Goal: Task Accomplishment & Management: Manage account settings

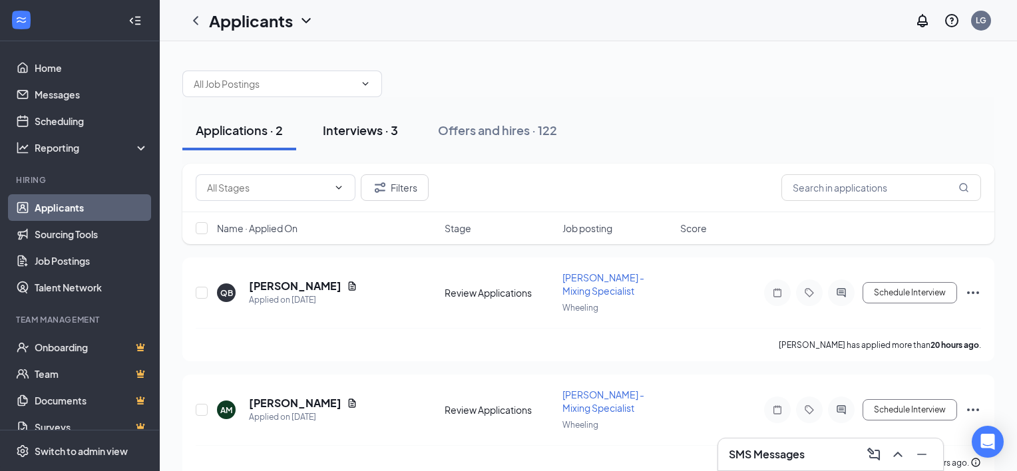
click at [397, 137] on div "Interviews · 3" at bounding box center [360, 130] width 75 height 17
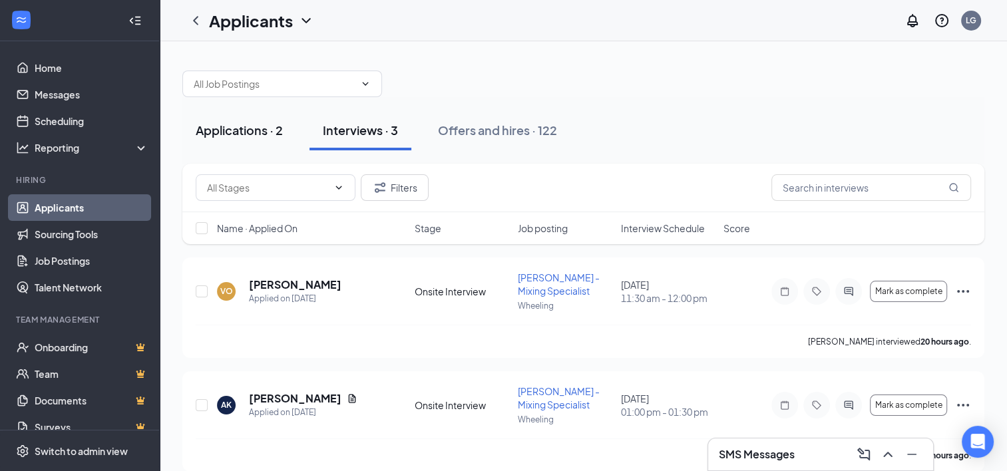
click at [237, 144] on button "Applications · 2" at bounding box center [239, 130] width 114 height 40
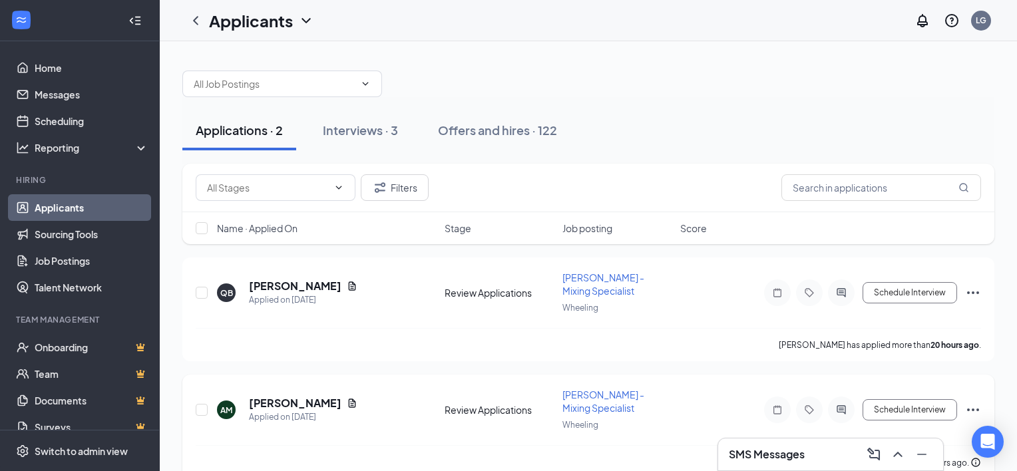
click at [359, 445] on div "[PERSON_NAME] canceled their interview 18 hours ago." at bounding box center [588, 462] width 785 height 35
click at [327, 396] on h5 "[PERSON_NAME]" at bounding box center [295, 403] width 93 height 15
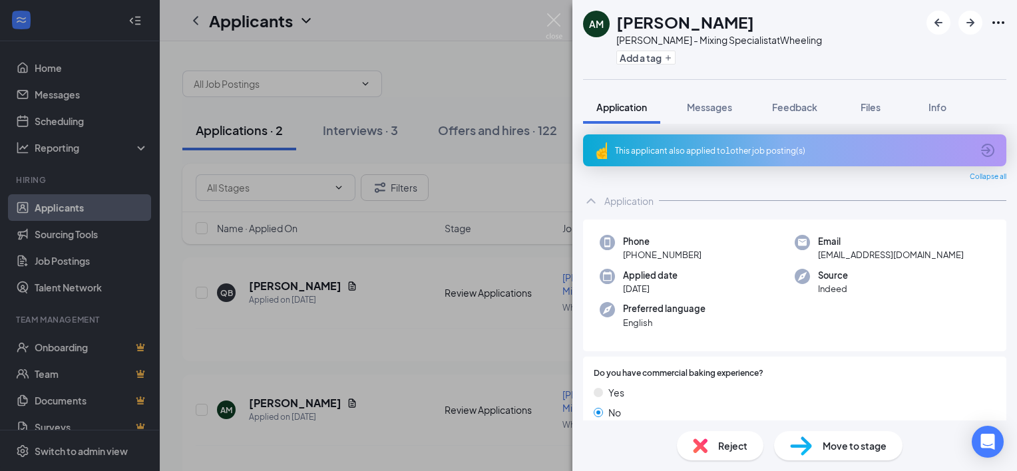
click at [772, 146] on div "This applicant also applied to 1 other job posting(s)" at bounding box center [793, 150] width 357 height 11
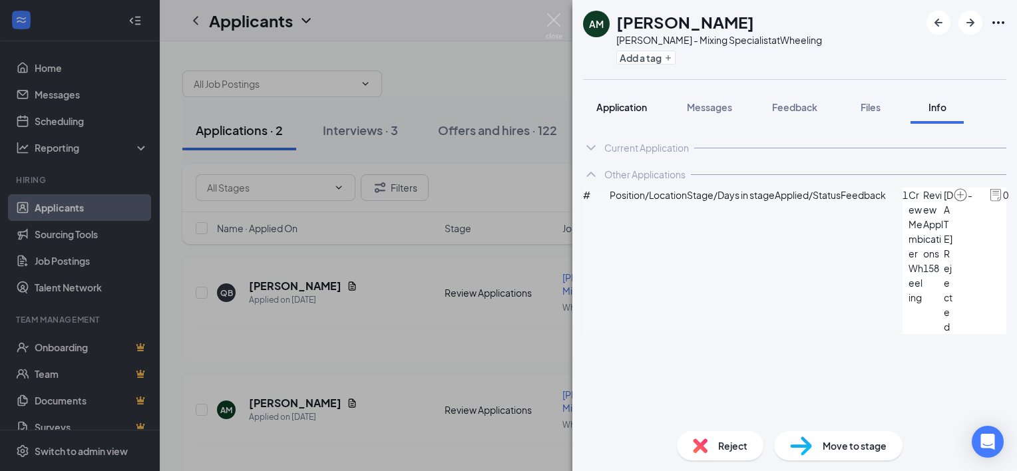
click at [615, 99] on button "Application" at bounding box center [621, 107] width 77 height 33
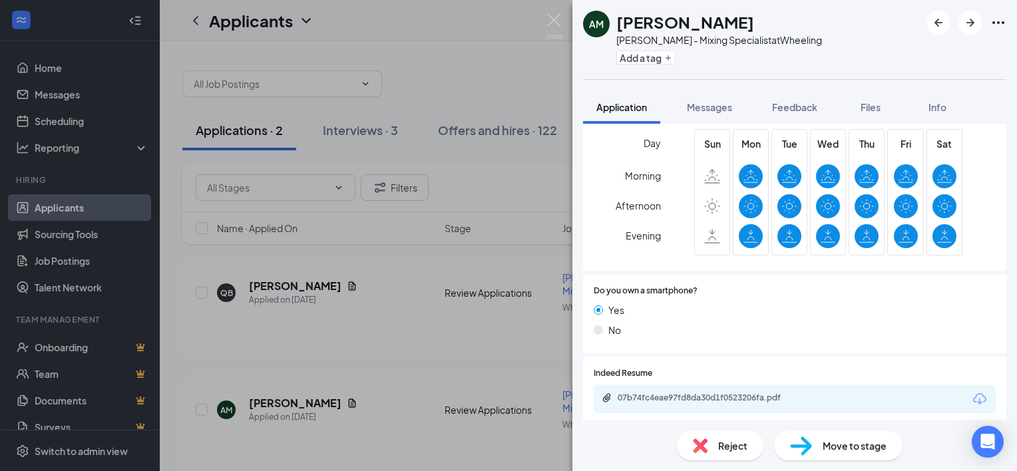
scroll to position [599, 0]
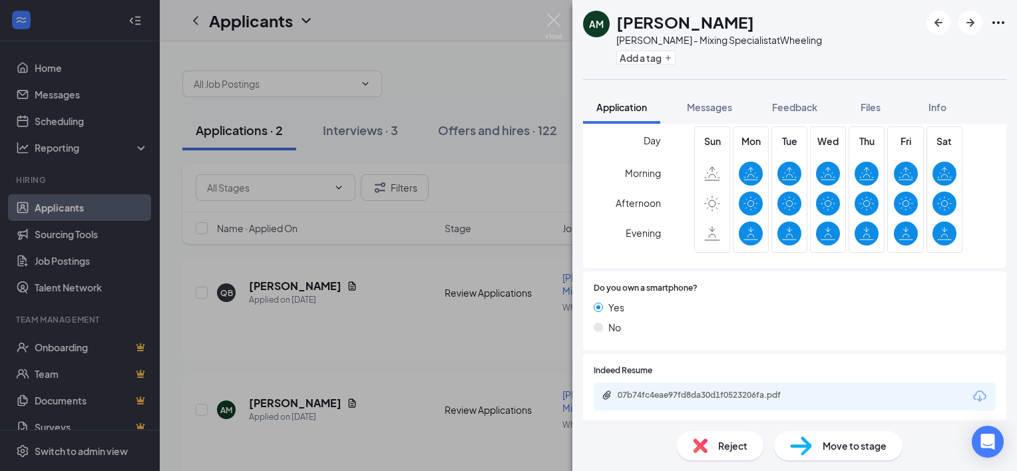
drag, startPoint x: 863, startPoint y: 370, endPoint x: 738, endPoint y: 391, distance: 126.2
click at [738, 391] on div "07b74fc4eae97fd8da30d1f0523206fa.pdf" at bounding box center [711, 395] width 186 height 11
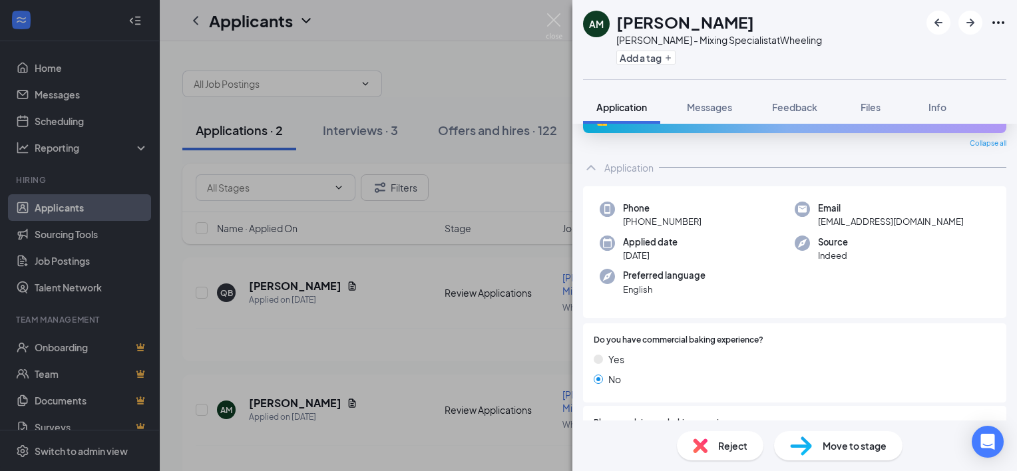
scroll to position [0, 0]
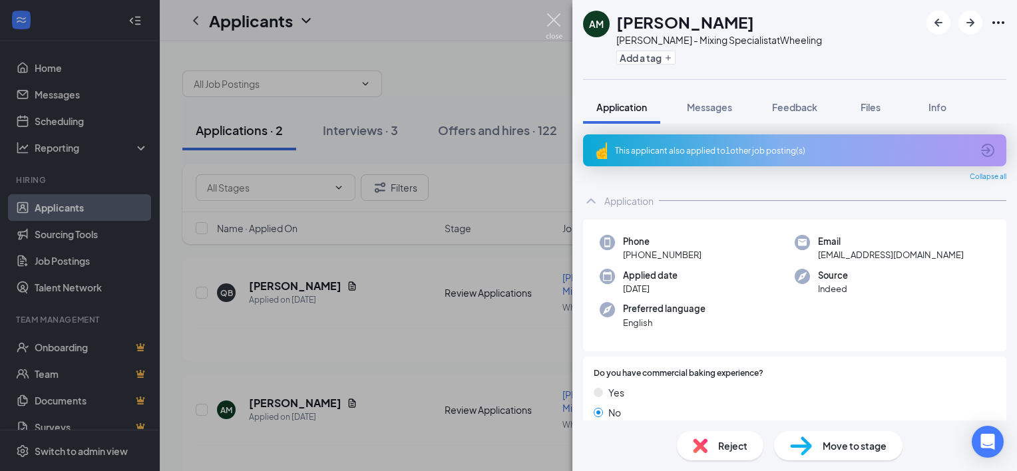
drag, startPoint x: 546, startPoint y: 23, endPoint x: 511, endPoint y: 45, distance: 41.2
click at [546, 23] on img at bounding box center [554, 26] width 17 height 26
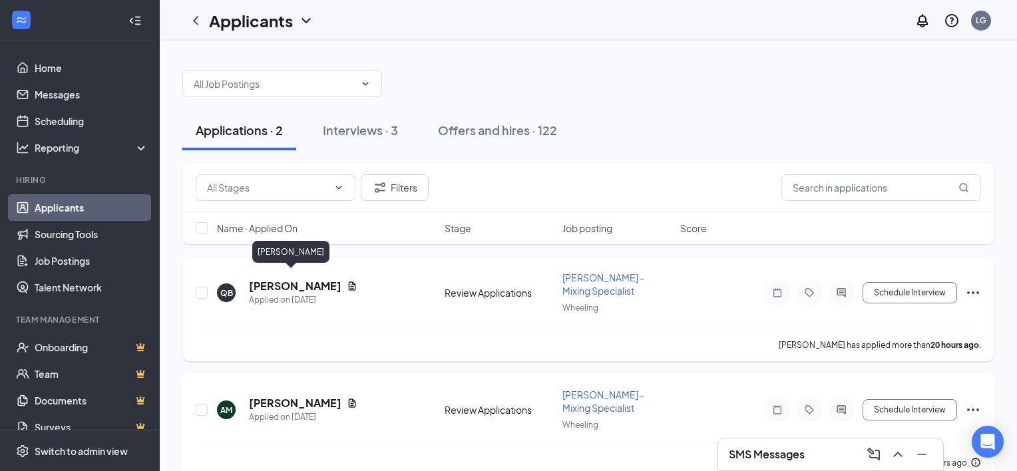
click at [284, 280] on h5 "[PERSON_NAME]" at bounding box center [295, 286] width 93 height 15
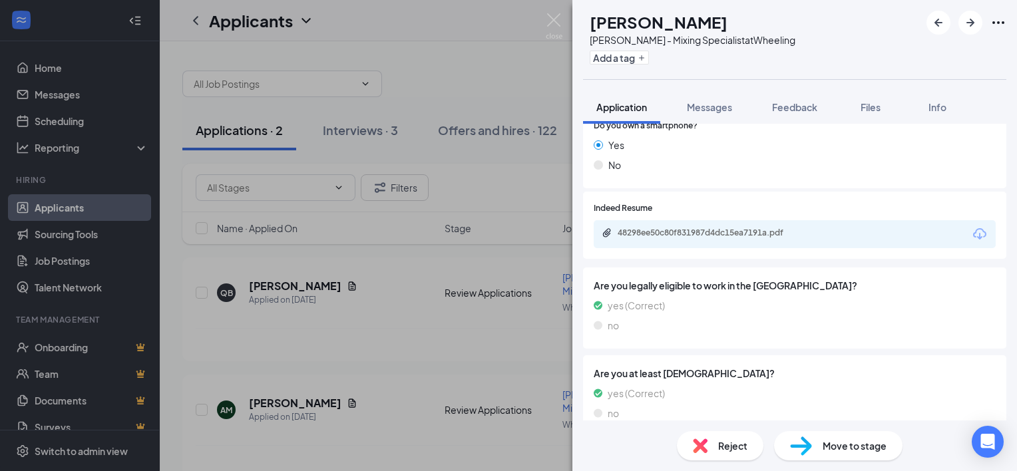
scroll to position [697, 0]
click at [728, 238] on div "48298ee50c80f831987d4dc15ea7191a.pdf" at bounding box center [795, 232] width 402 height 28
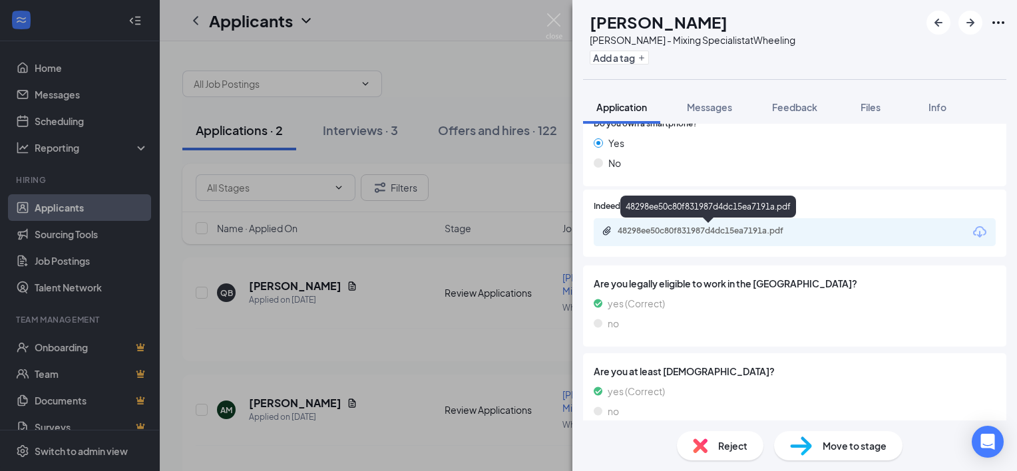
click at [684, 236] on div "48298ee50c80f831987d4dc15ea7191a.pdf" at bounding box center [711, 231] width 186 height 11
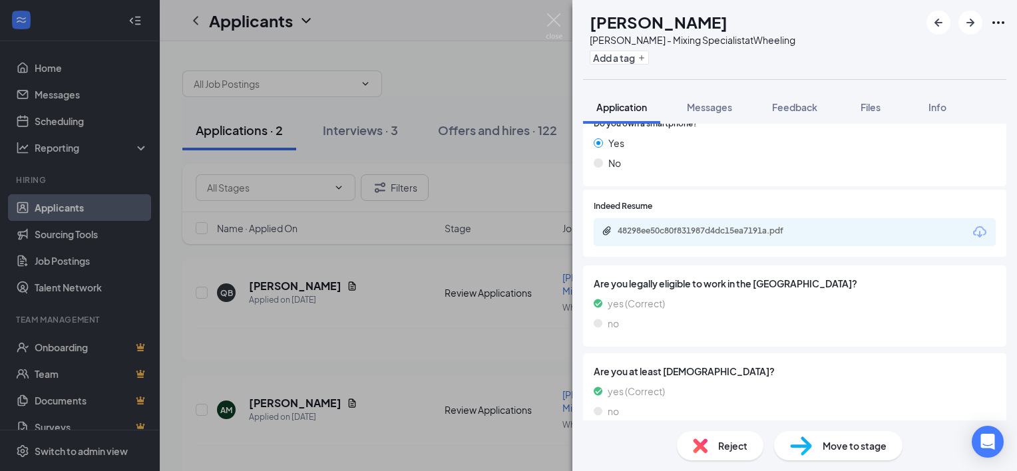
click at [740, 449] on span "Reject" at bounding box center [732, 446] width 29 height 15
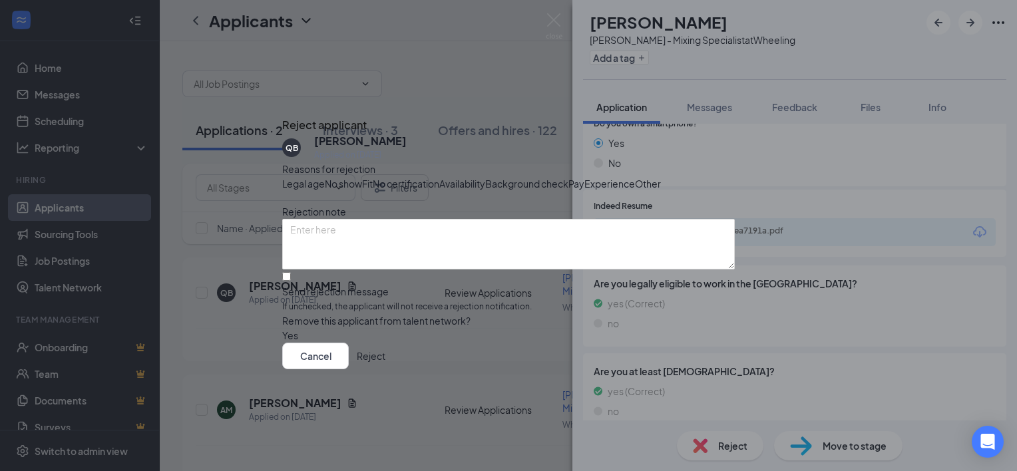
click at [373, 176] on div "Fit" at bounding box center [367, 183] width 11 height 15
click at [291, 281] on input "Send rejection message If unchecked, the applicant will not receive a rejection…" at bounding box center [286, 276] width 9 height 9
checkbox input "true"
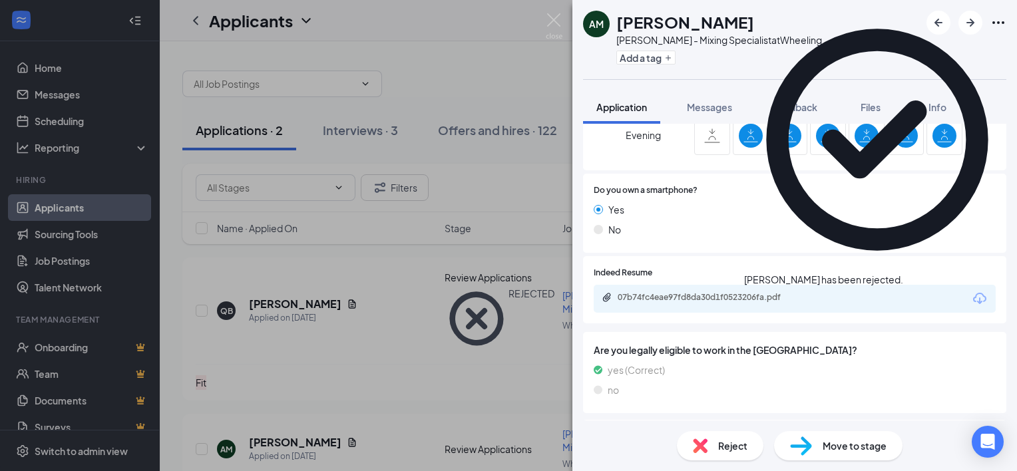
click at [376, 385] on div "AM [PERSON_NAME] - Mixing Specialist at Wheeling Add a tag Application Messages…" at bounding box center [508, 235] width 1017 height 471
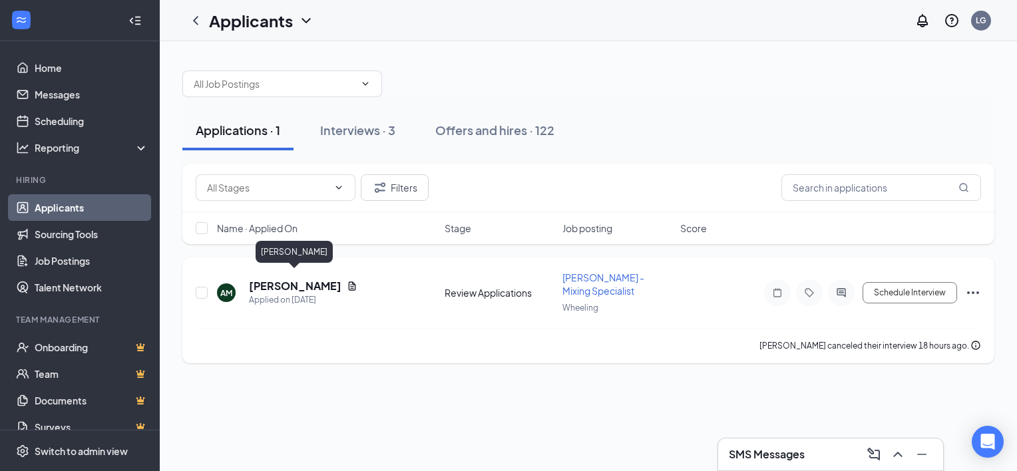
click at [316, 279] on h5 "[PERSON_NAME]" at bounding box center [295, 286] width 93 height 15
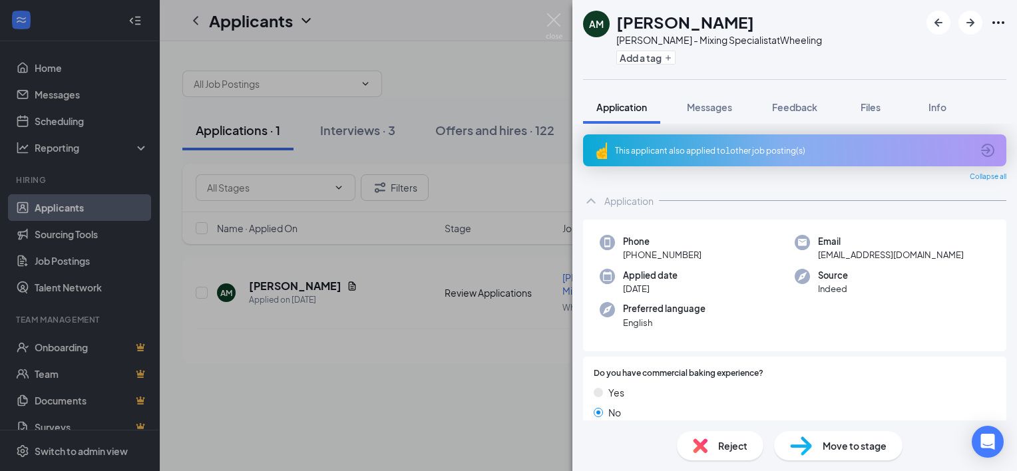
click at [410, 128] on div "AM [PERSON_NAME] - Mixing Specialist at Wheeling Add a tag Application Messages…" at bounding box center [508, 235] width 1017 height 471
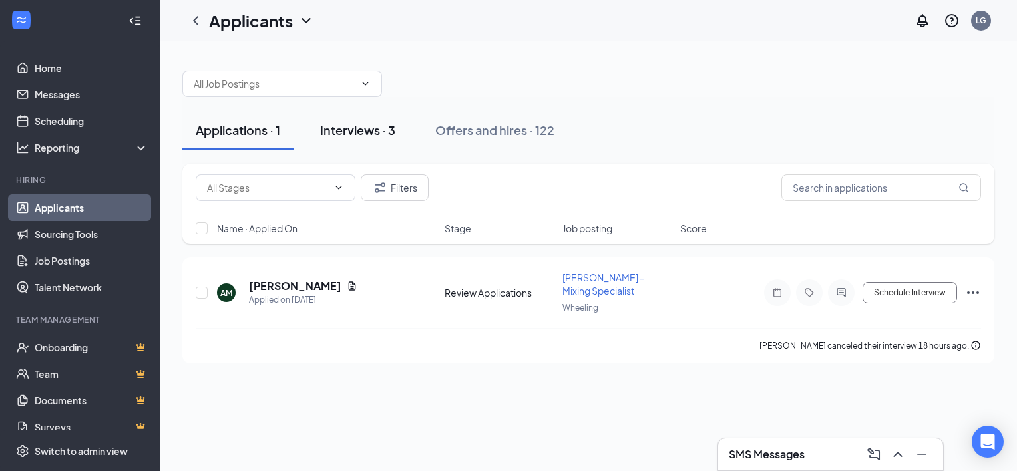
click at [364, 134] on div "Interviews · 3" at bounding box center [357, 130] width 75 height 17
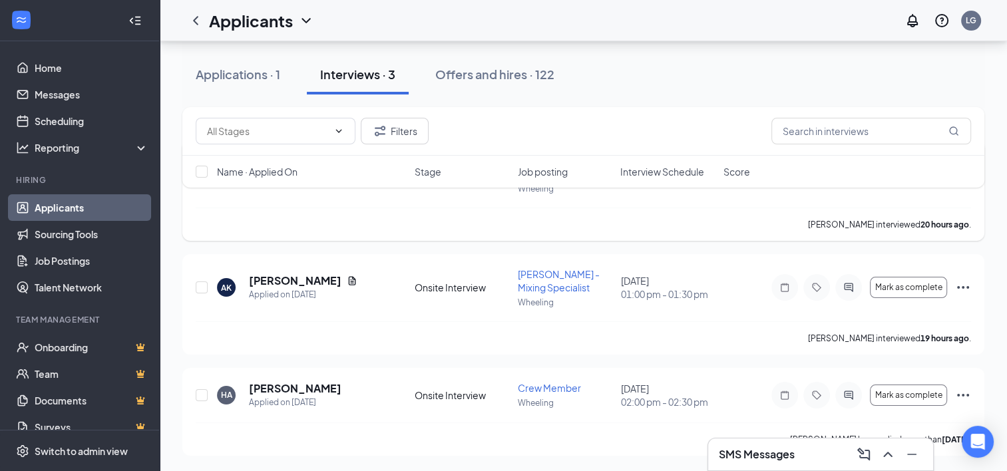
scroll to position [112, 0]
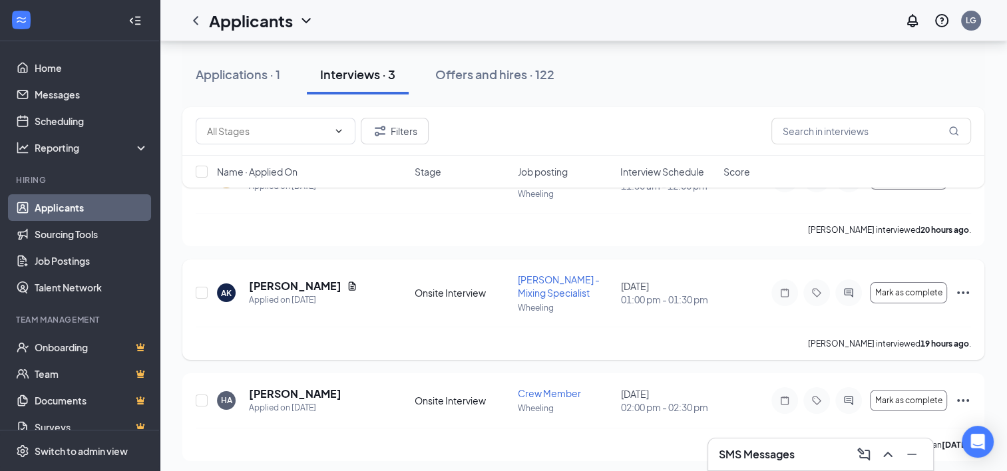
click at [958, 292] on icon "Ellipses" at bounding box center [963, 293] width 12 height 3
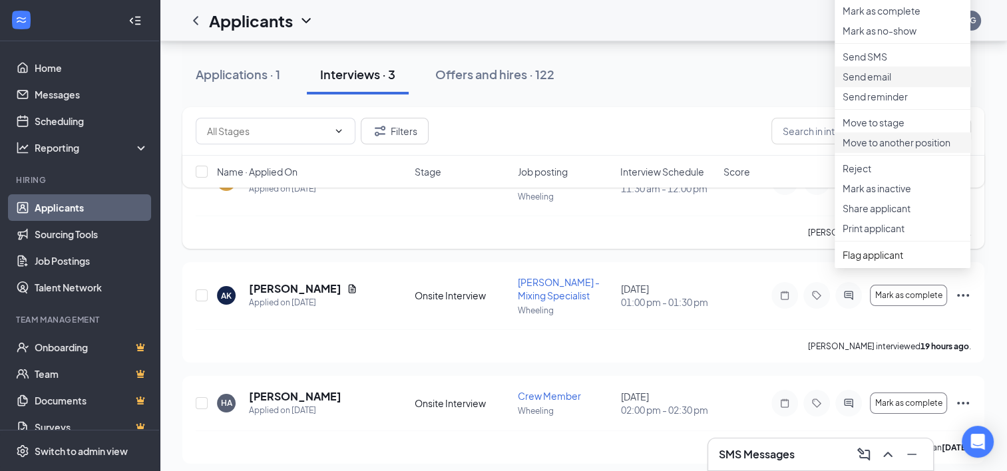
scroll to position [110, 0]
click at [897, 131] on li "Move to stage" at bounding box center [903, 121] width 136 height 20
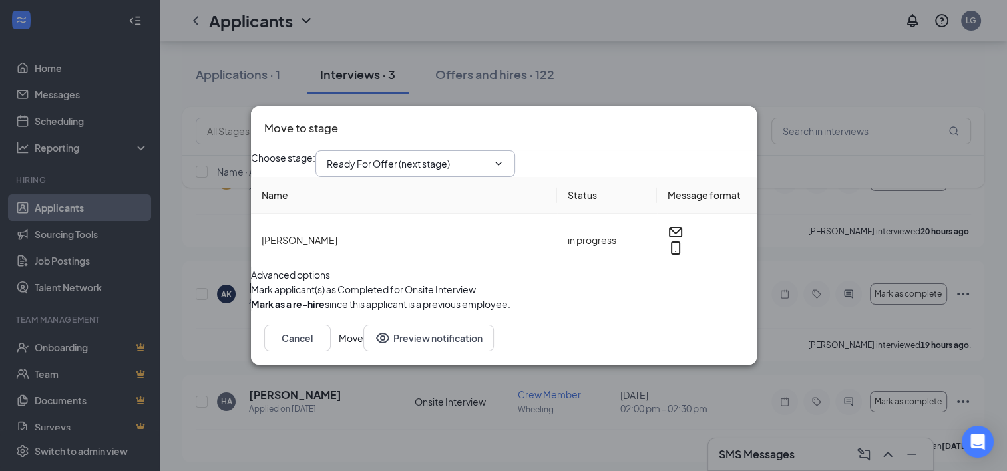
click at [461, 150] on span "Ready For Offer (next stage)" at bounding box center [415, 163] width 200 height 27
click at [456, 156] on input "Ready For Offer (next stage)" at bounding box center [407, 163] width 161 height 15
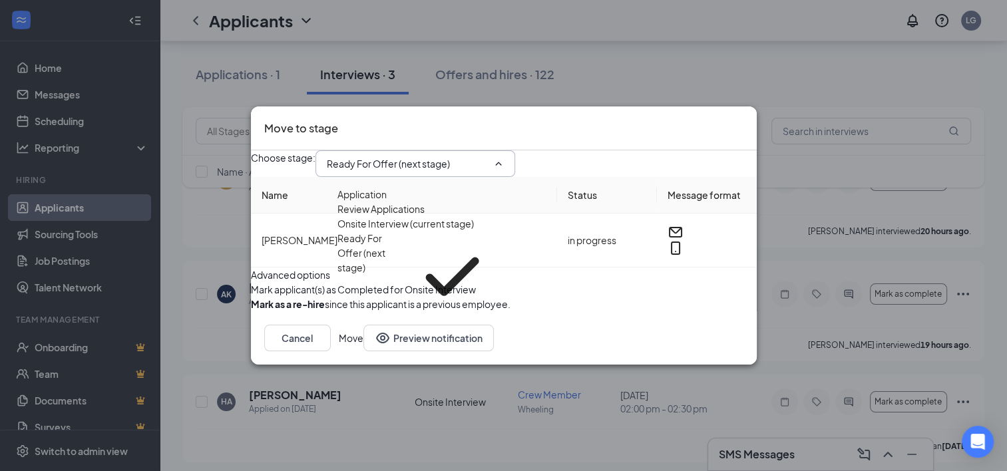
click at [390, 322] on div "Offer Letter" at bounding box center [363, 329] width 53 height 15
type input "Offer Letter"
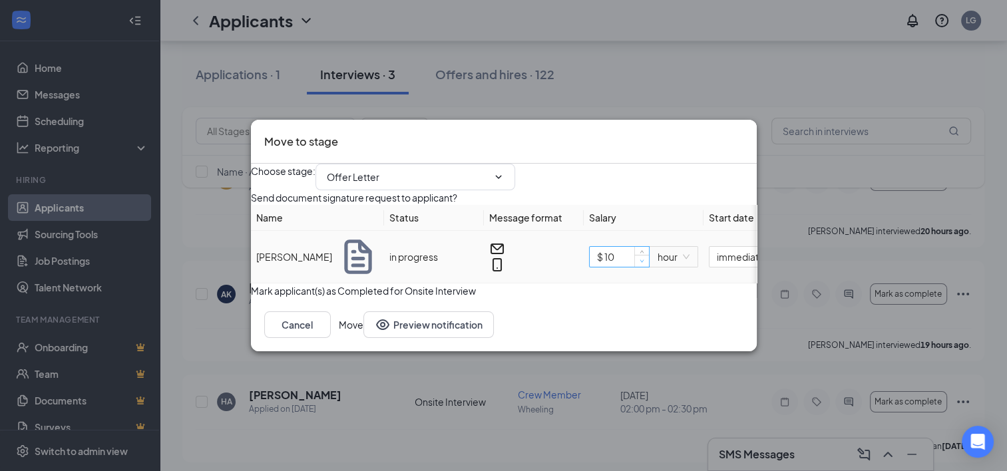
click at [647, 267] on input "$ 10" at bounding box center [619, 257] width 59 height 20
type input "$ 12"
click at [363, 338] on button "Move" at bounding box center [351, 324] width 25 height 27
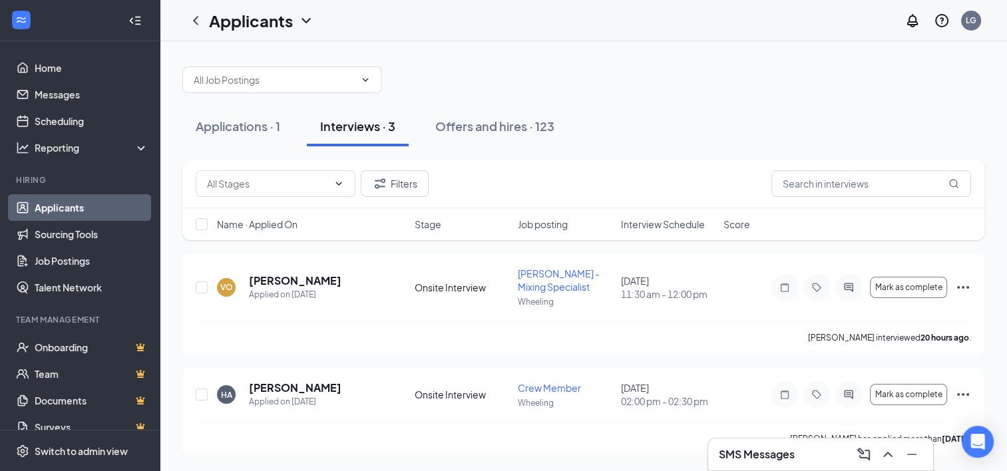
scroll to position [3, 0]
click at [966, 285] on icon "Ellipses" at bounding box center [963, 289] width 16 height 16
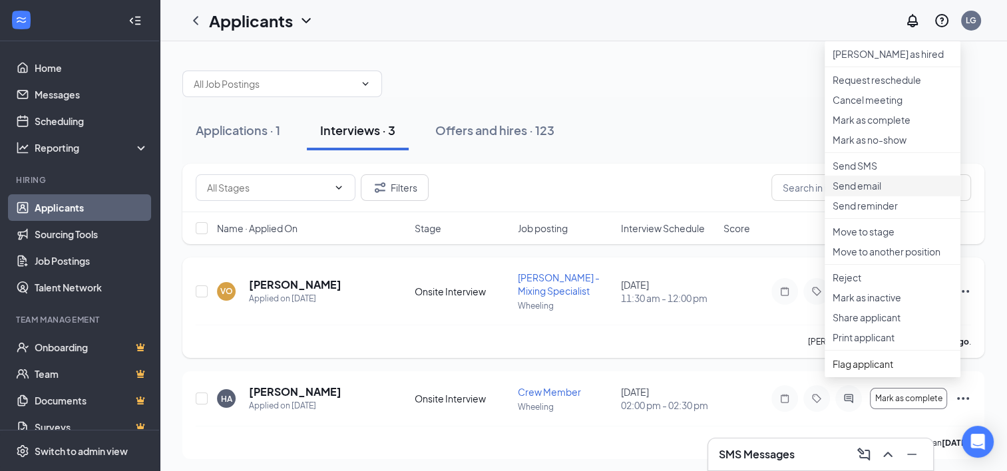
scroll to position [0, 0]
click at [773, 358] on div "VO [PERSON_NAME] Applied on [DATE] Onsite Interview [PERSON_NAME] - Mixing Spec…" at bounding box center [583, 359] width 802 height 202
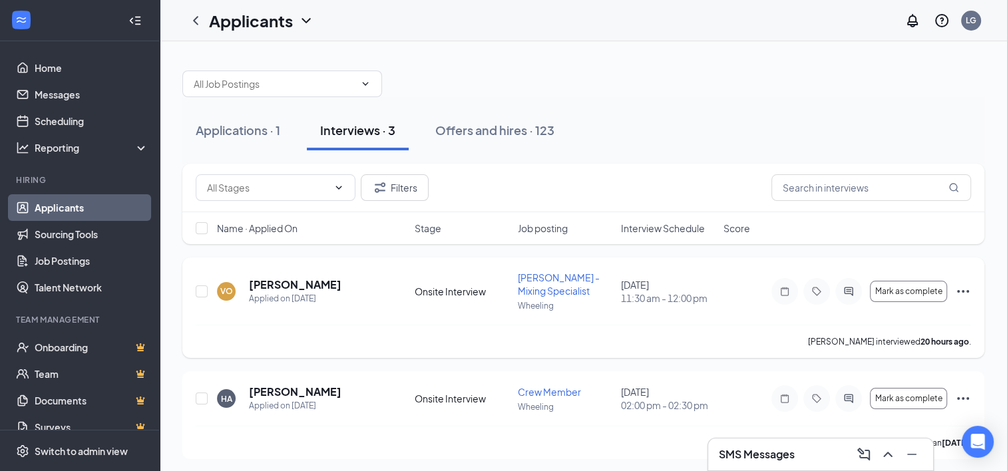
click at [961, 288] on icon "Ellipses" at bounding box center [963, 292] width 16 height 16
drag, startPoint x: 739, startPoint y: 112, endPoint x: 898, endPoint y: 184, distance: 174.6
click at [898, 184] on div "Applications · 1 Interviews · 3 Offers and hires · 123 Filters Name · Applied O…" at bounding box center [583, 258] width 802 height 402
click at [962, 290] on icon "Ellipses" at bounding box center [963, 292] width 16 height 16
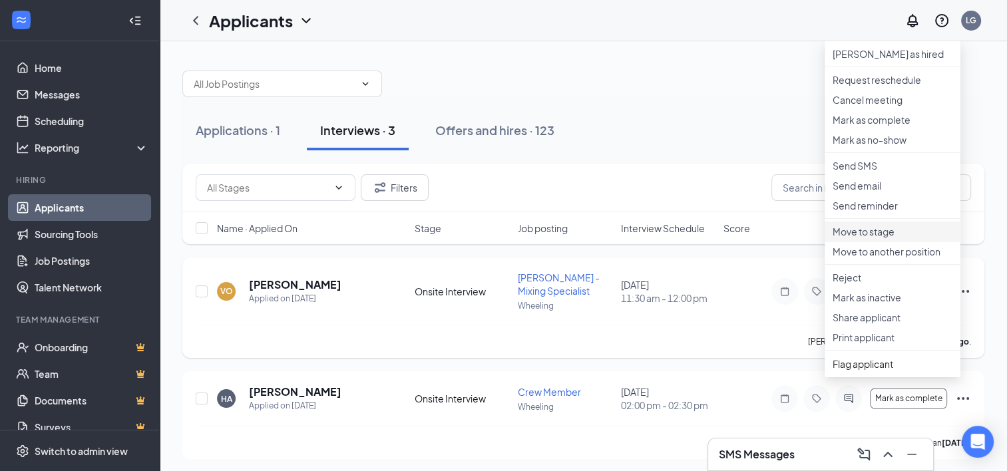
click at [858, 238] on p "Move to stage" at bounding box center [893, 231] width 120 height 13
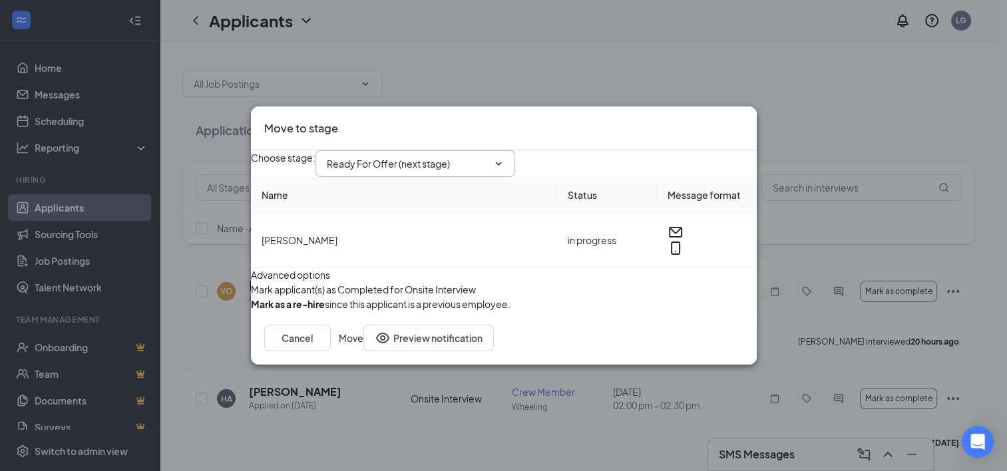
click at [482, 156] on input "Ready For Offer (next stage)" at bounding box center [407, 163] width 161 height 15
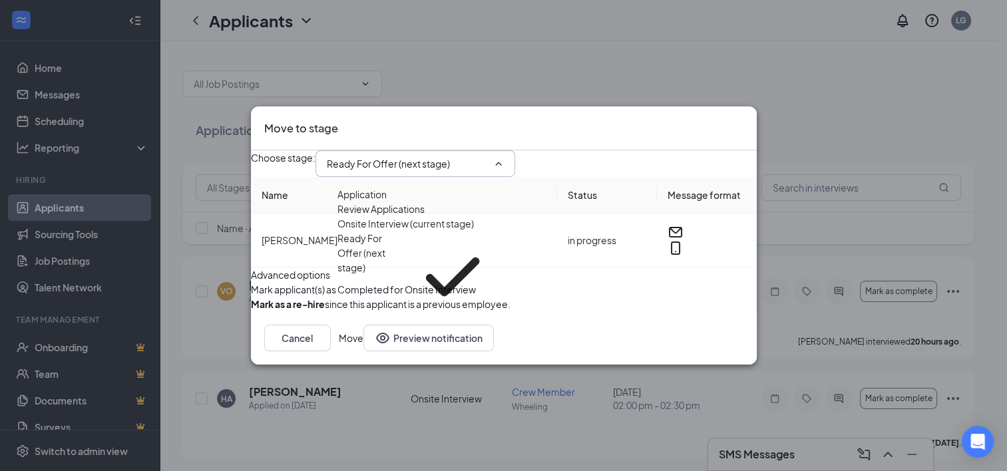
click at [407, 261] on div "Ready For Offer (next stage)" at bounding box center [372, 276] width 70 height 91
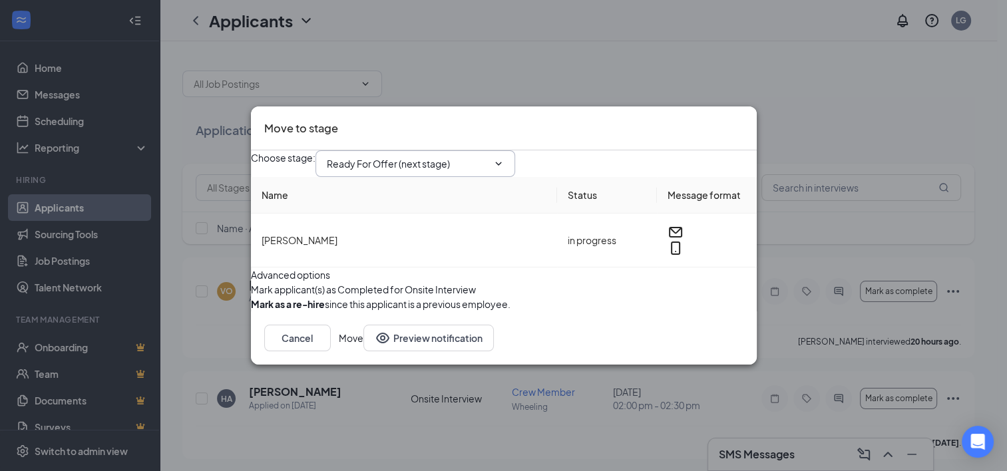
click at [431, 154] on span "Ready For Offer (next stage) Application Review Applications Onsite Interview (…" at bounding box center [415, 163] width 200 height 27
click at [429, 150] on span "Ready For Offer (next stage) Application Review Applications Onsite Interview (…" at bounding box center [415, 163] width 200 height 27
click at [500, 152] on span "Ready For Offer (next stage) Application Review Applications Onsite Interview (…" at bounding box center [415, 163] width 200 height 27
click at [488, 156] on input "Ready For Offer (next stage)" at bounding box center [407, 163] width 161 height 15
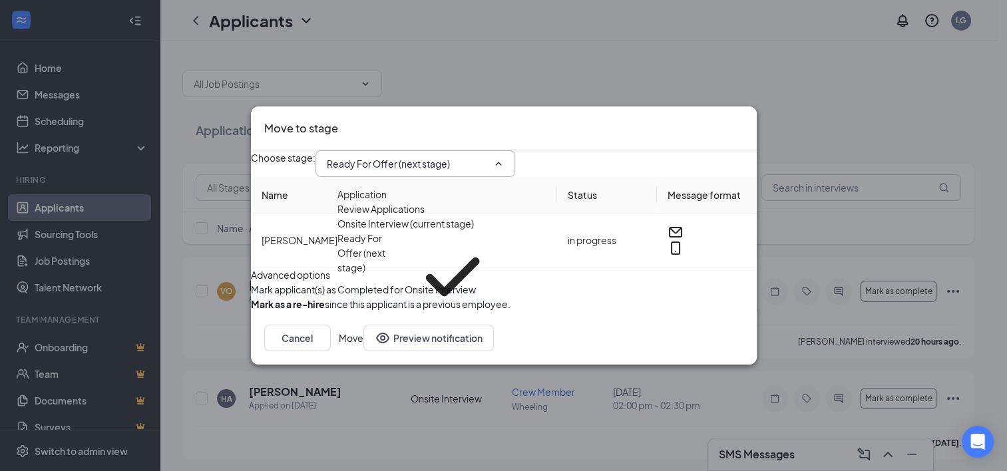
click at [390, 323] on div "Offer Letter" at bounding box center [363, 330] width 53 height 15
type input "Offer Letter"
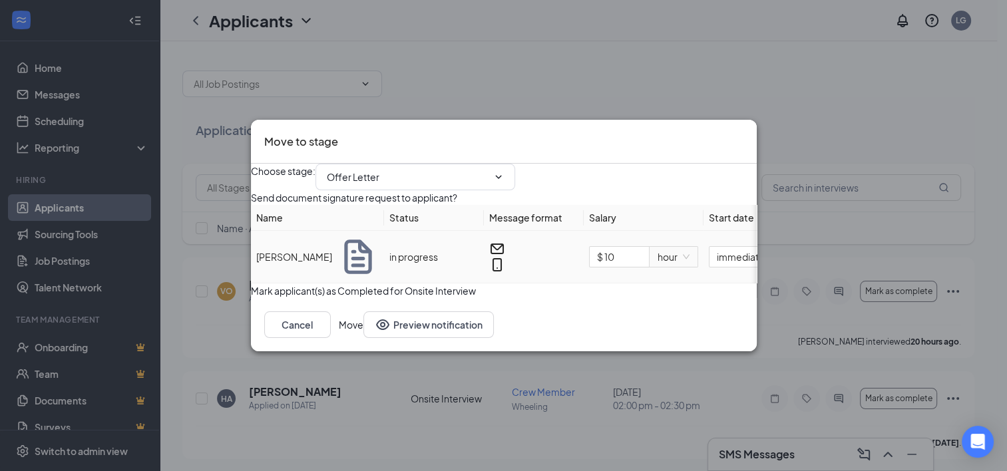
scroll to position [3, 0]
click at [363, 338] on button "Move" at bounding box center [351, 324] width 25 height 27
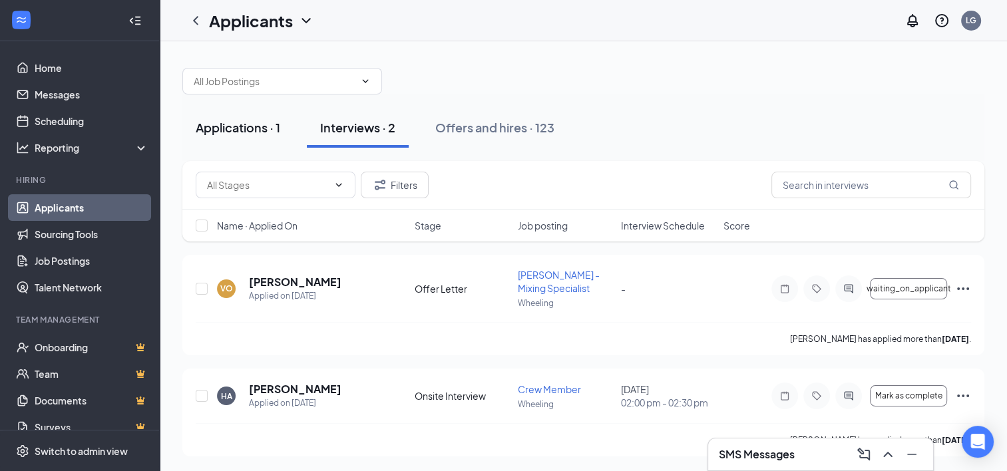
click at [260, 122] on div "Applications · 1" at bounding box center [238, 127] width 85 height 17
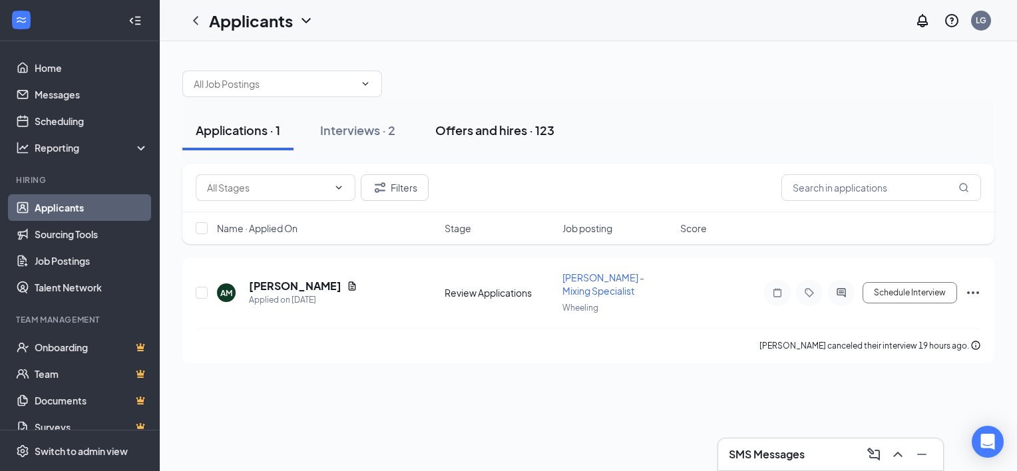
click at [543, 128] on div "Offers and hires · 123" at bounding box center [494, 130] width 119 height 17
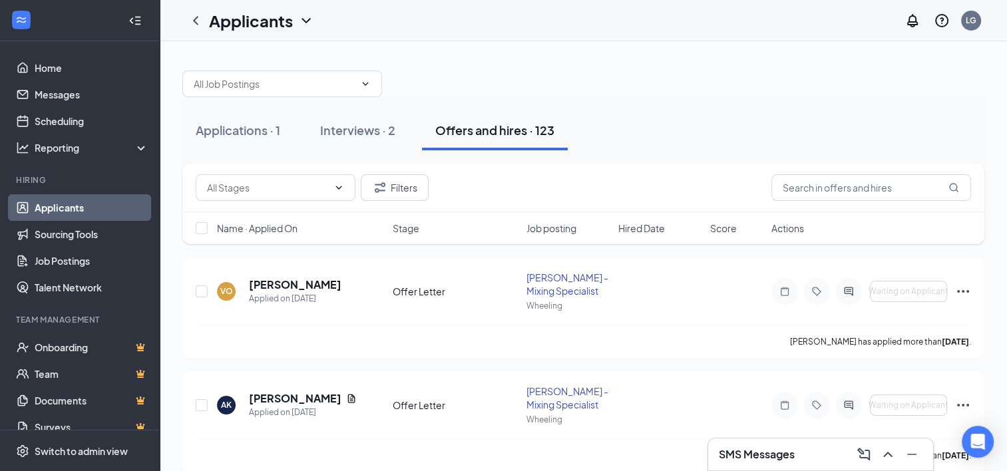
scroll to position [162, 0]
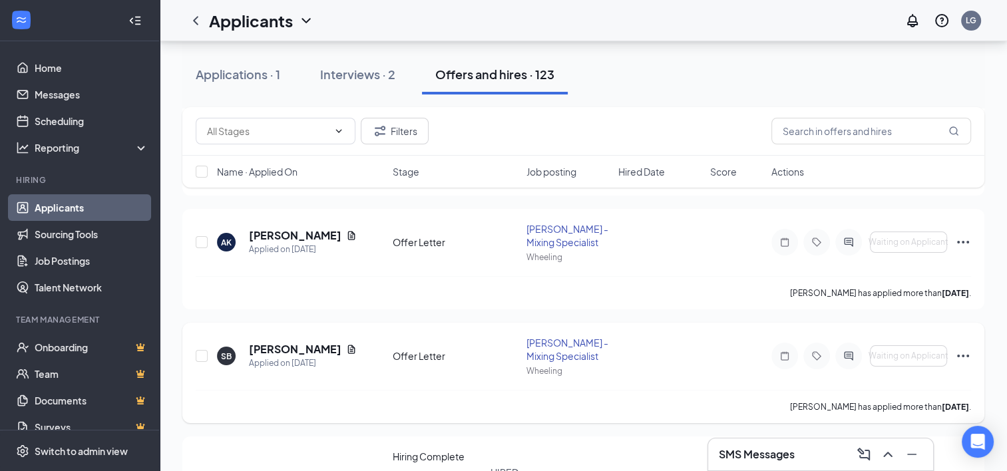
click at [968, 353] on icon "Ellipses" at bounding box center [963, 356] width 16 height 16
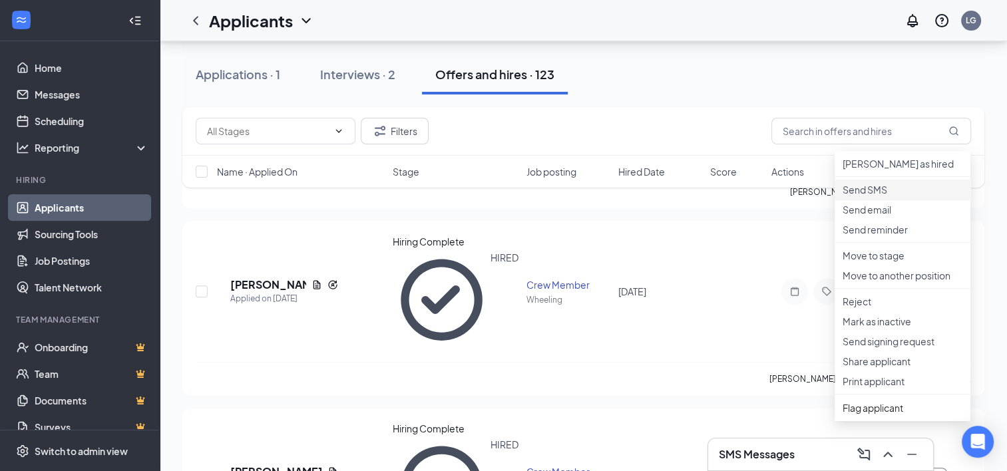
scroll to position [378, 0]
click at [877, 327] on p "Mark as inactive" at bounding box center [903, 320] width 120 height 13
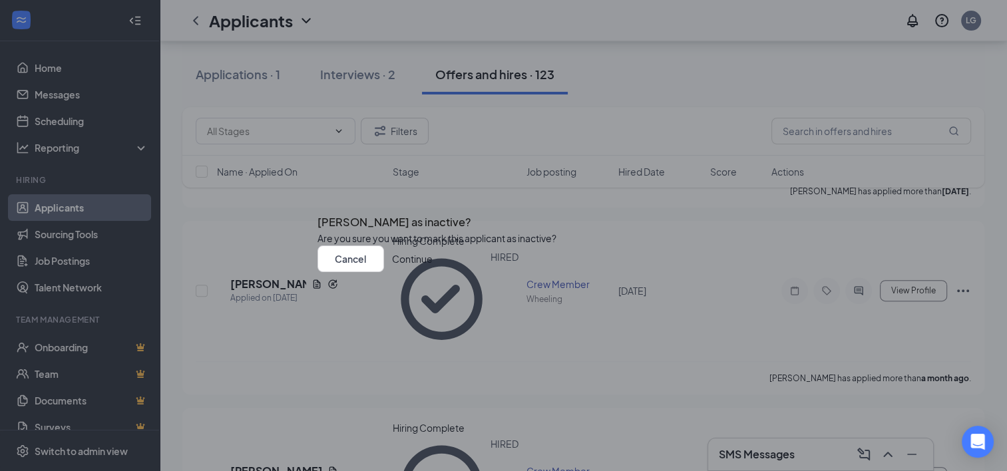
click at [652, 272] on div "Cancel Continue" at bounding box center [503, 259] width 373 height 27
click at [433, 272] on button "Continue" at bounding box center [412, 259] width 41 height 27
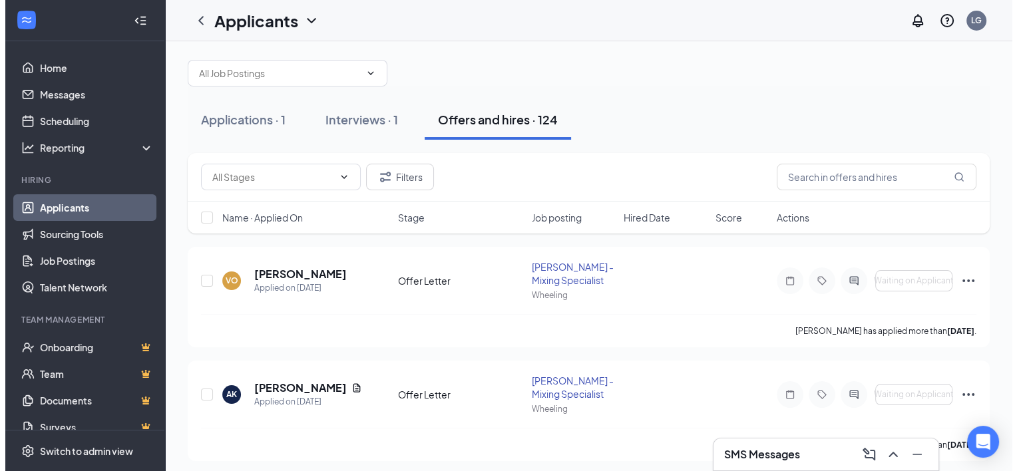
scroll to position [0, 0]
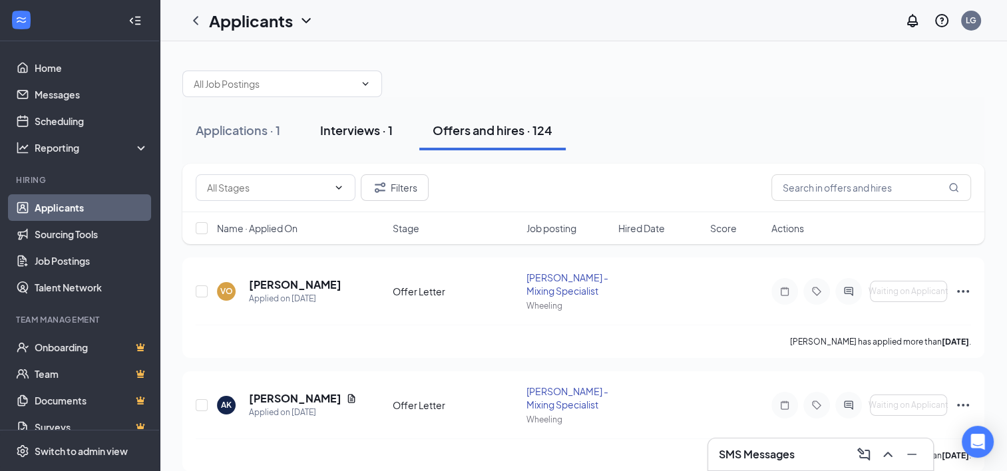
click at [394, 148] on button "Interviews · 1" at bounding box center [356, 130] width 99 height 40
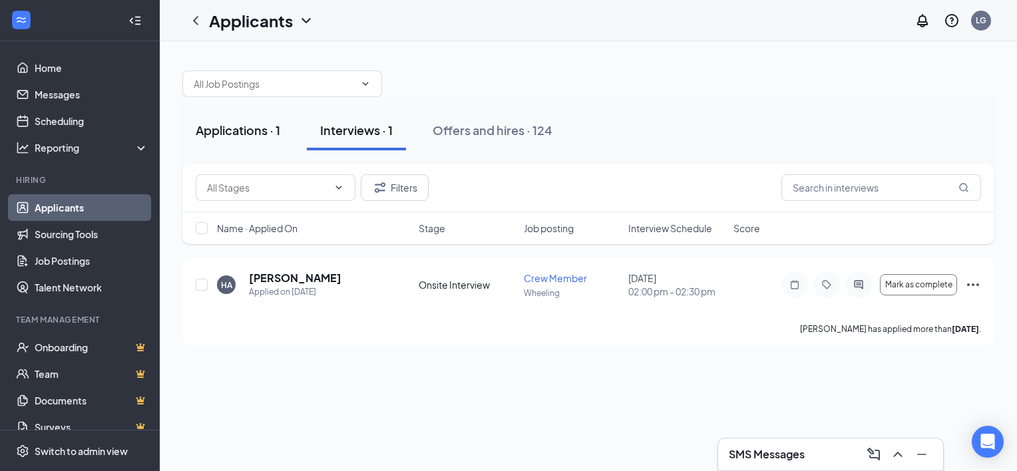
click at [238, 128] on div "Applications · 1" at bounding box center [238, 130] width 85 height 17
